Goal: Find specific page/section: Find specific page/section

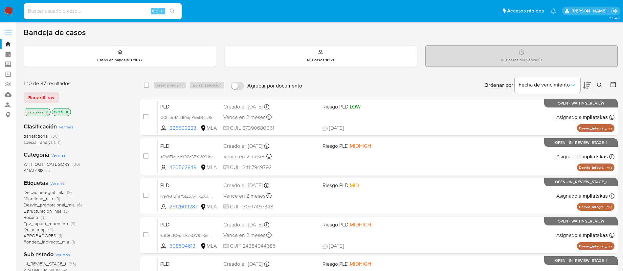
click at [15, 14] on nav "Pausado Ver notificaciones Alt s Accesos rápidos Presiona las siguientes teclas…" at bounding box center [311, 11] width 623 height 22
click at [11, 11] on img at bounding box center [8, 11] width 11 height 11
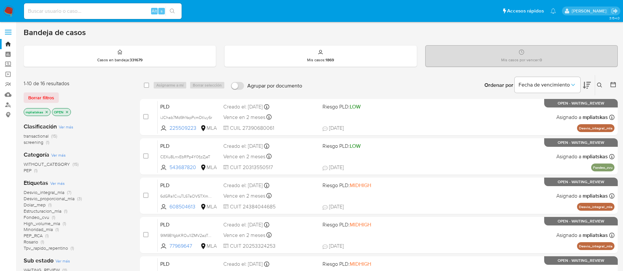
click at [6, 9] on img at bounding box center [8, 11] width 11 height 11
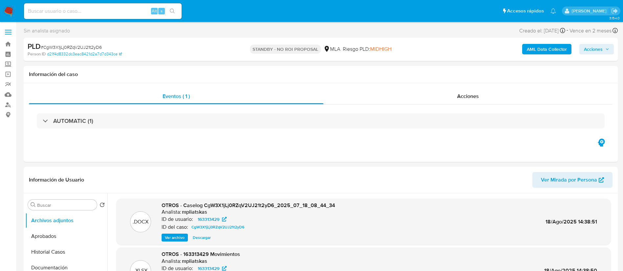
select select "10"
